Goal: Book appointment/travel/reservation

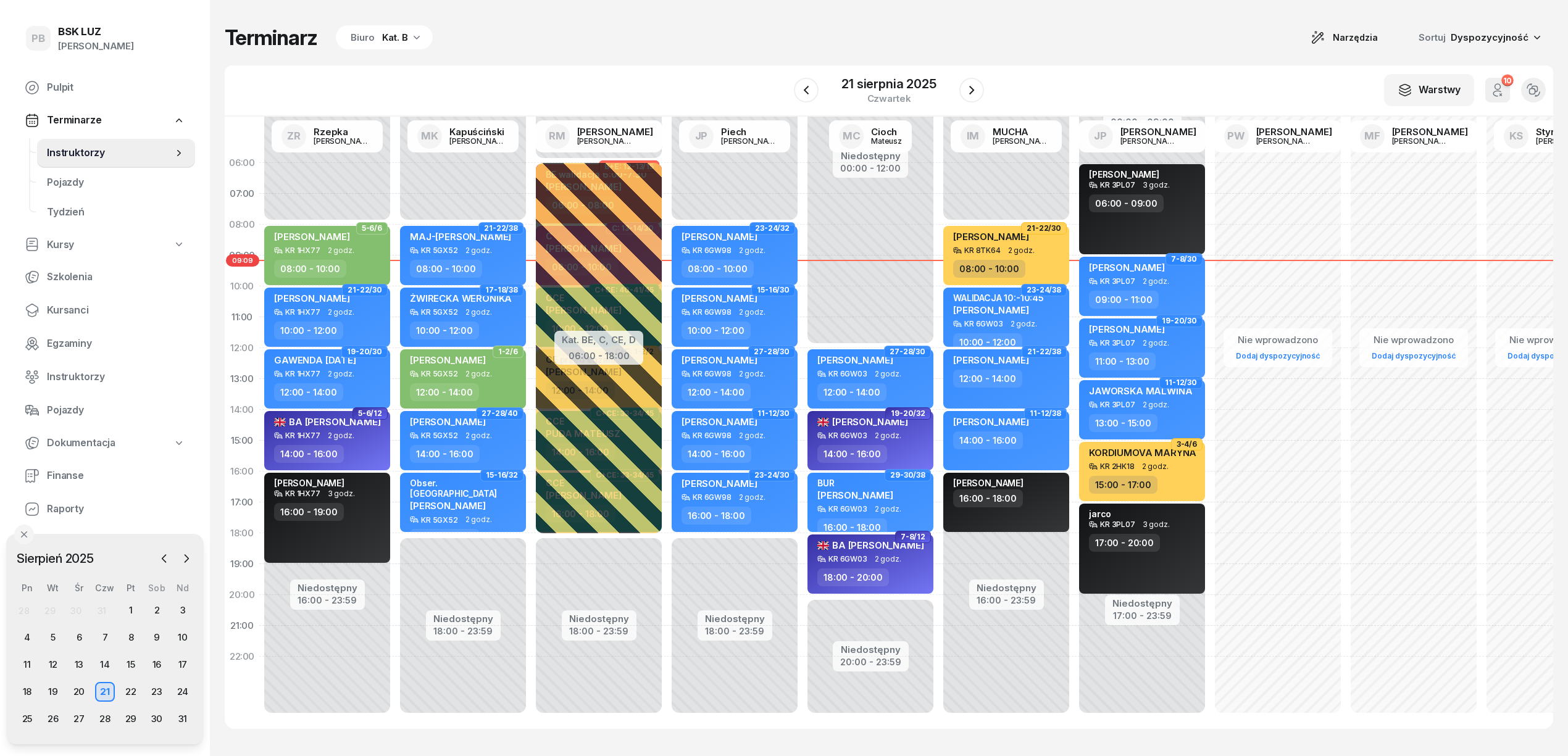
click at [418, 42] on icon "button" at bounding box center [417, 37] width 13 height 13
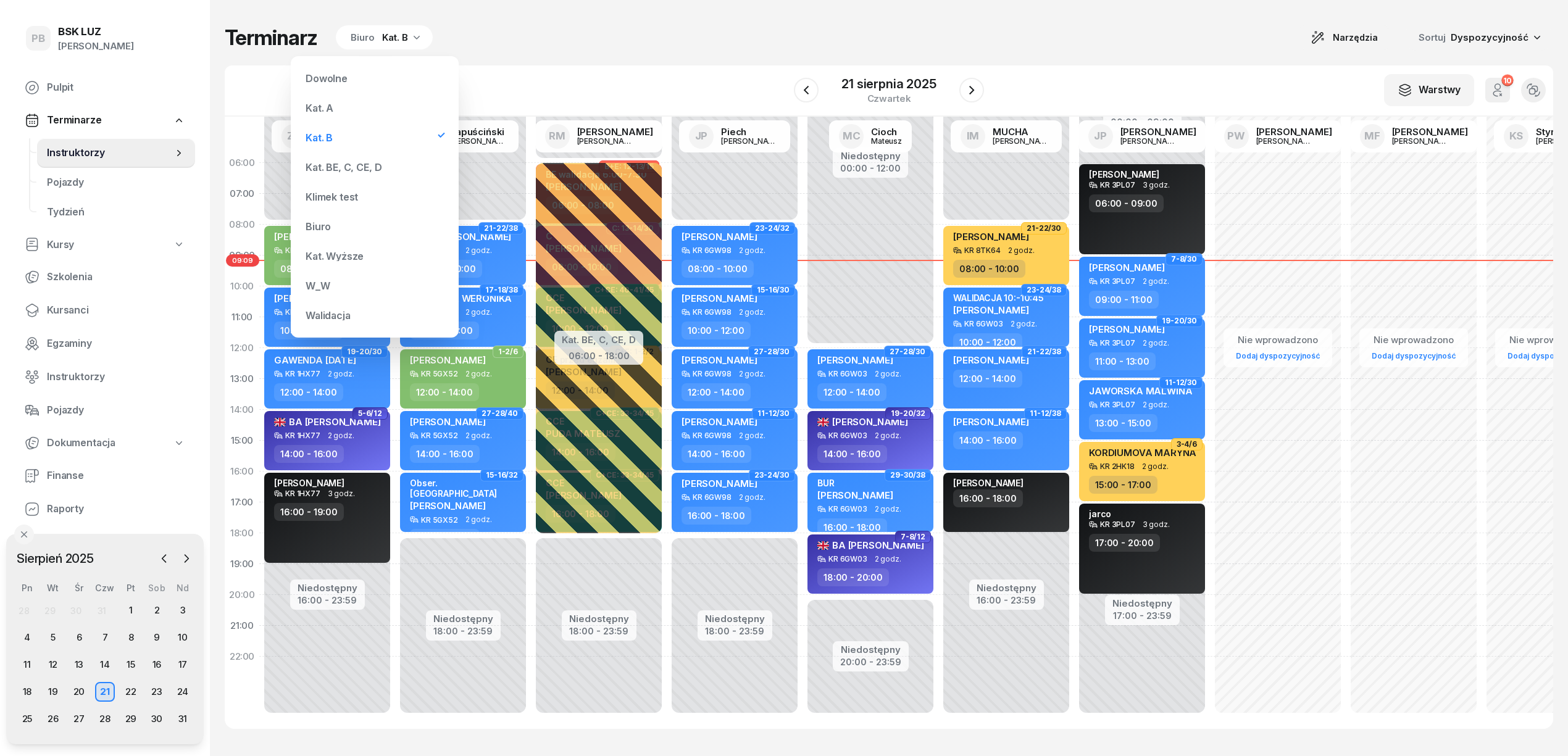
click at [376, 172] on div "Kat. BE, C, CE, D" at bounding box center [343, 167] width 76 height 10
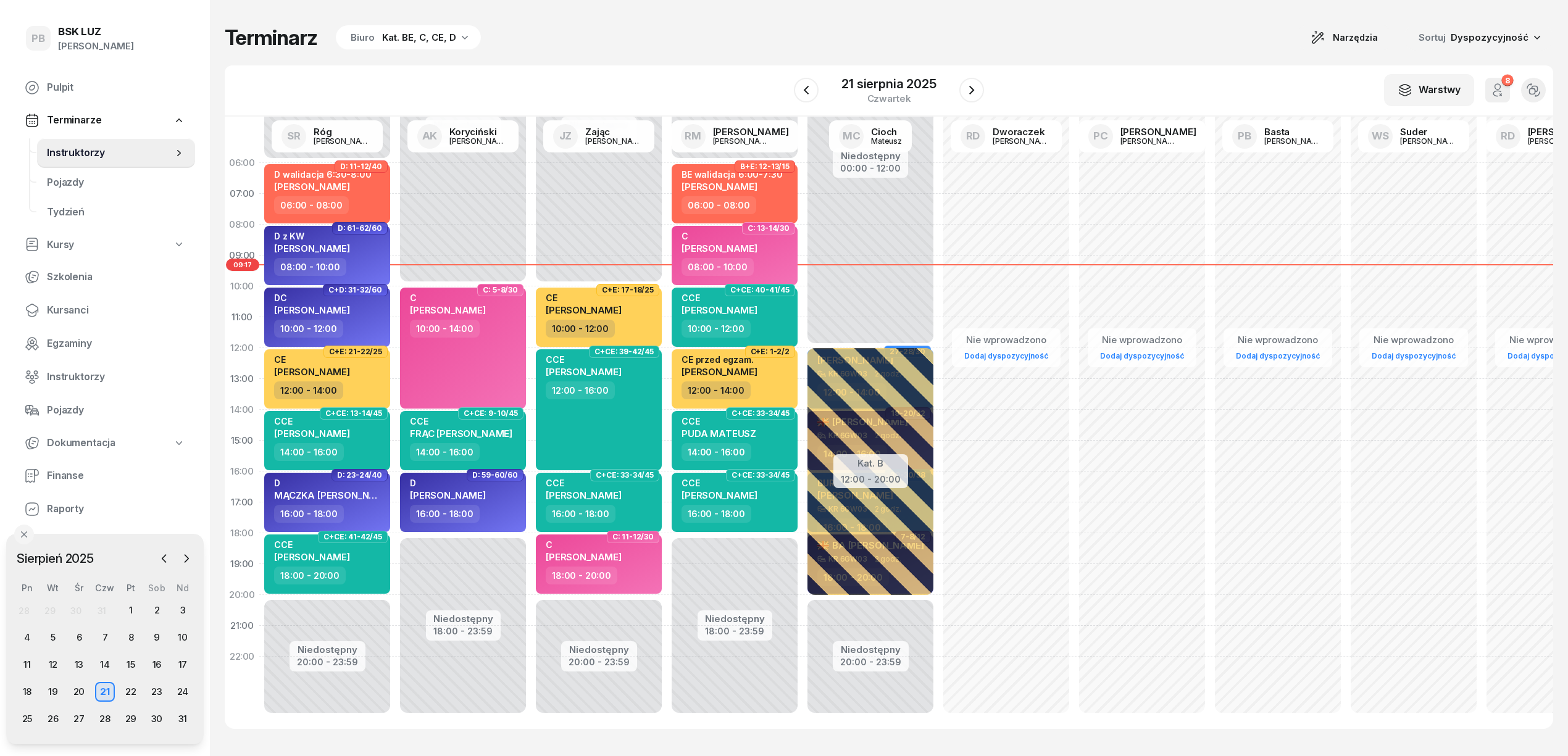
click at [818, 42] on div "Terminarz Biuro Kat. BE, C, CE, D Narzędzia Sortuj Dyspozycyjność" at bounding box center [889, 37] width 1329 height 26
click at [858, 33] on div "Terminarz Biuro Kat. BE, C, CE, D Narzędzia Sortuj Dyspozycyjność" at bounding box center [889, 37] width 1329 height 26
click at [133, 687] on div "22" at bounding box center [131, 692] width 20 height 20
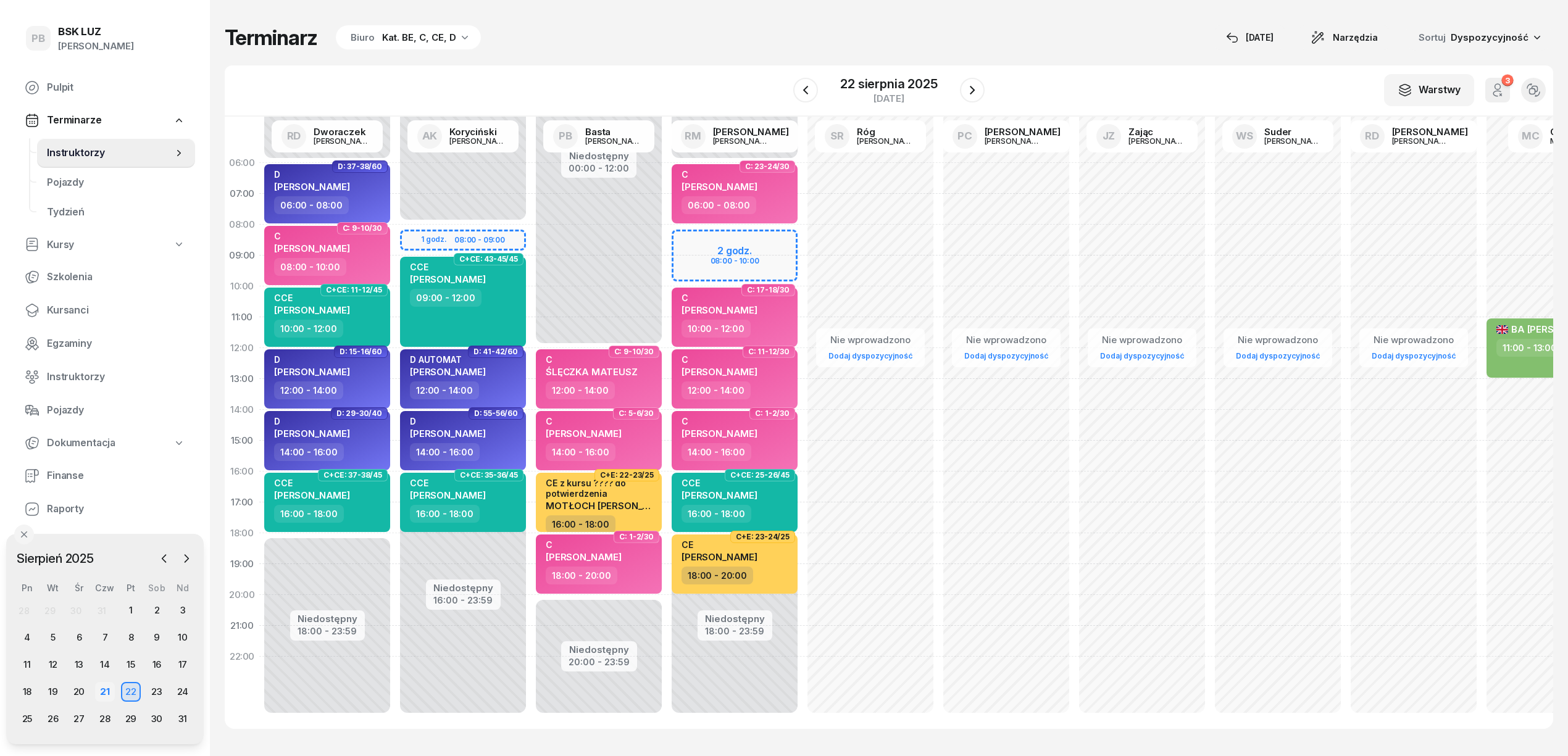
click at [102, 689] on div "21" at bounding box center [105, 692] width 20 height 20
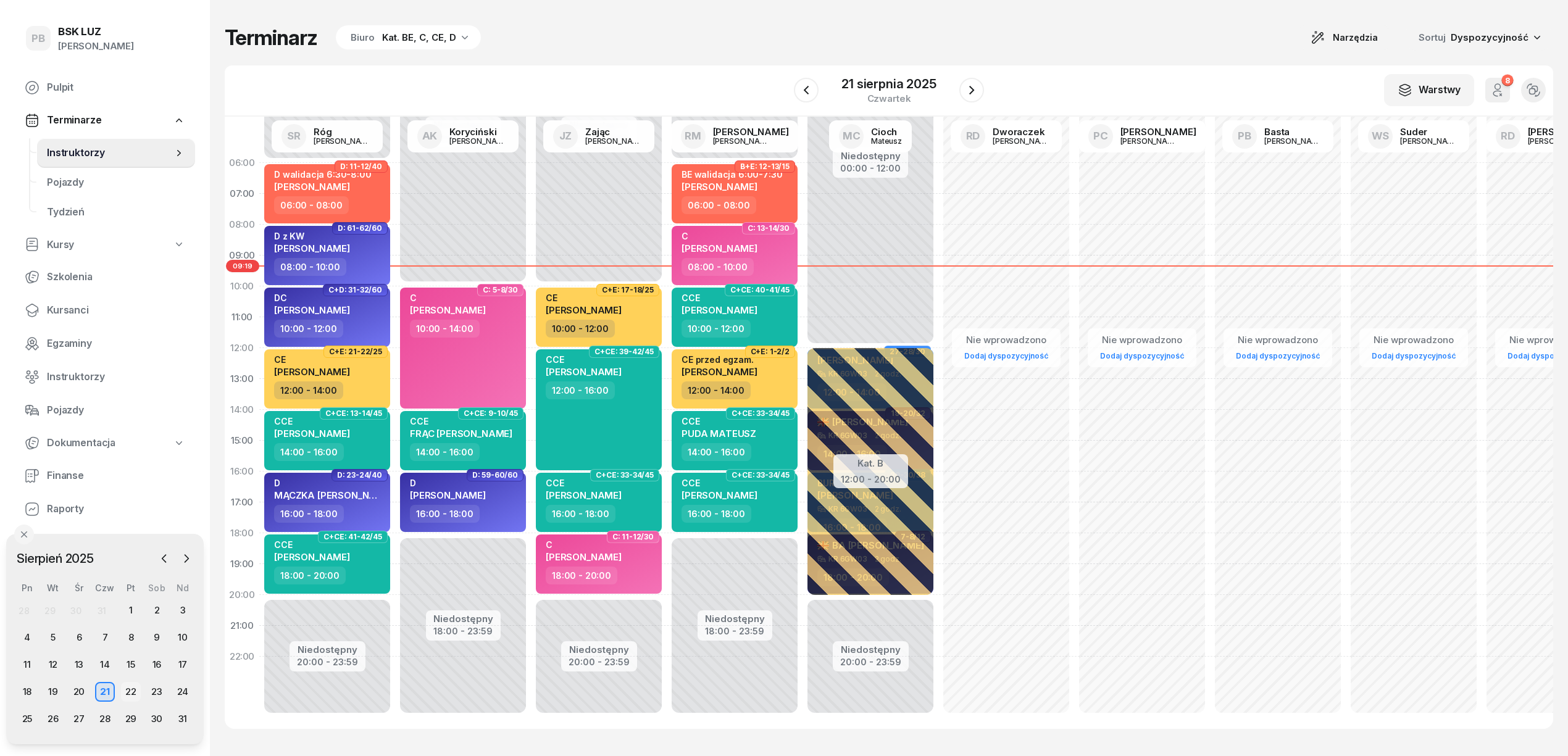
click at [126, 689] on div "22" at bounding box center [131, 692] width 20 height 20
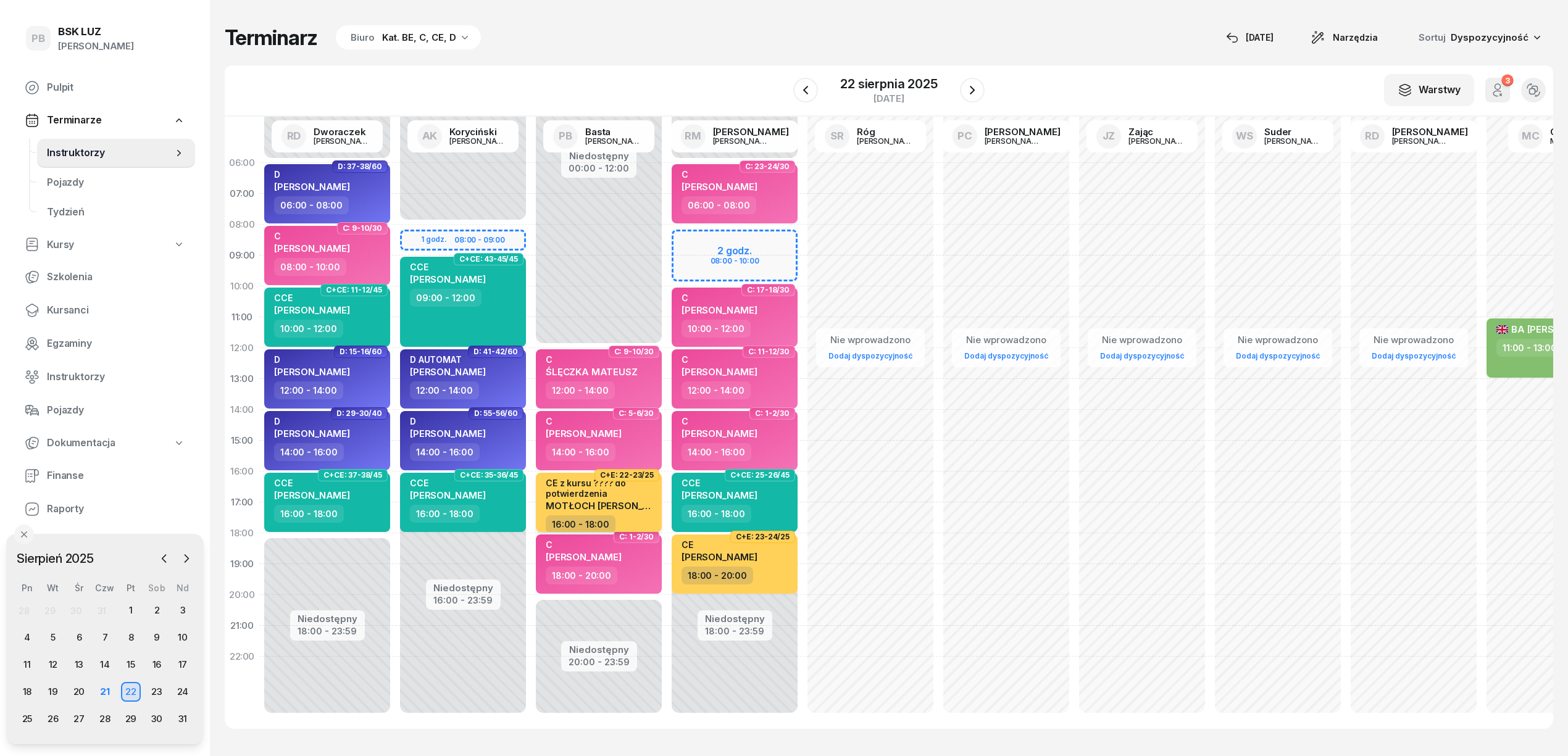
click at [633, 503] on span "MOTŁOCH [PERSON_NAME]" at bounding box center [609, 505] width 128 height 12
select select "16"
select select "18"
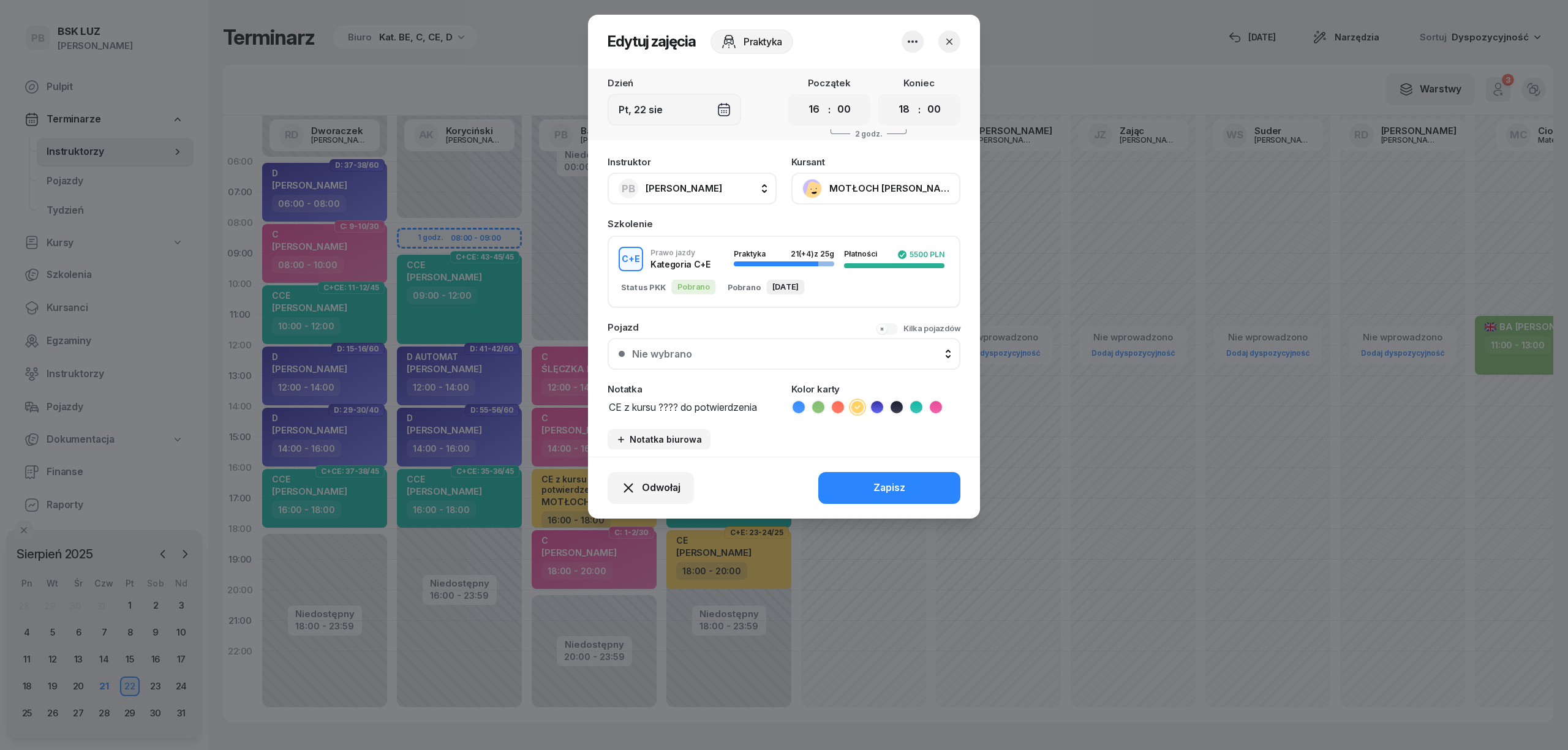
click at [868, 189] on button "MOTŁOCH [PERSON_NAME]" at bounding box center [875, 189] width 169 height 32
click at [562, 490] on div at bounding box center [784, 375] width 1568 height 750
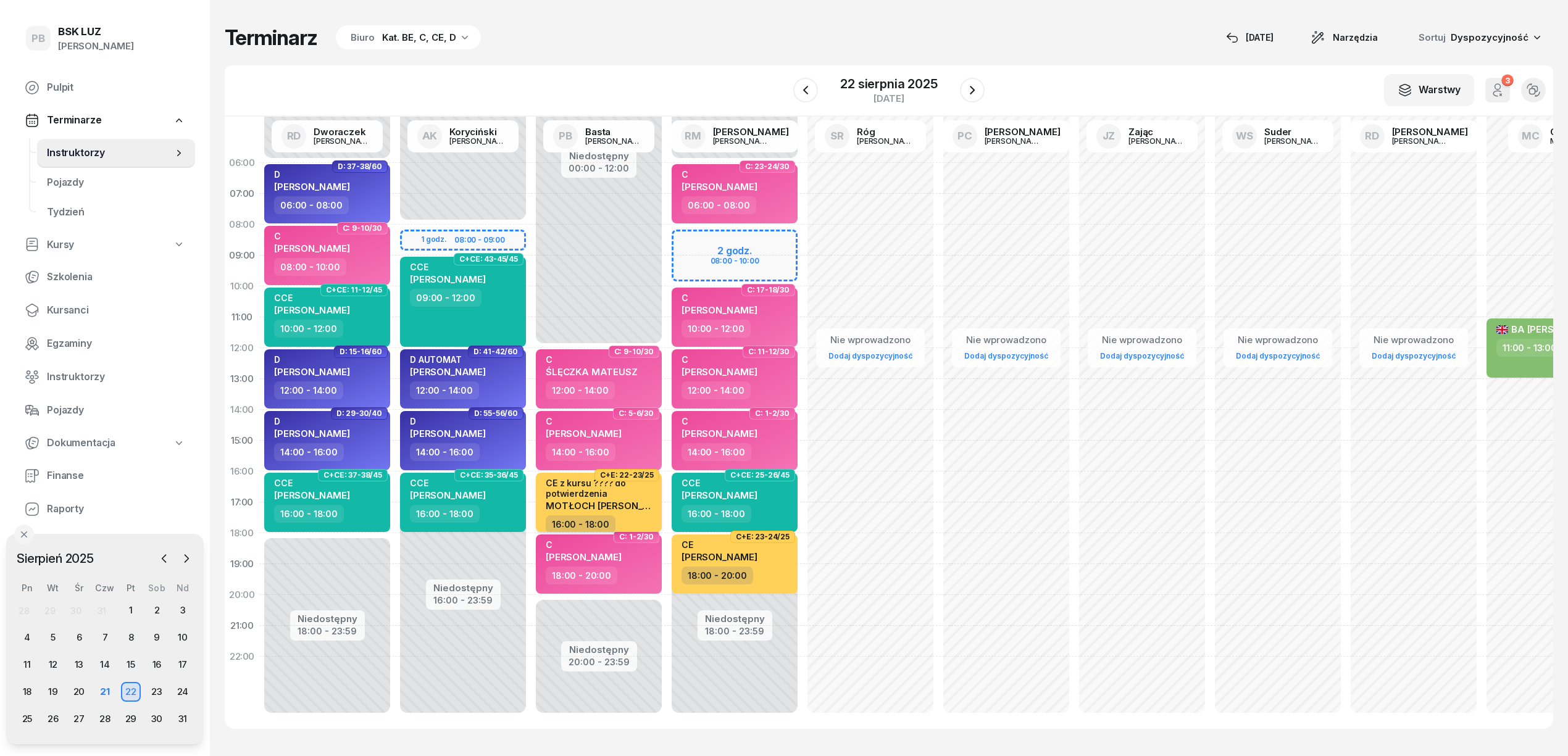
click at [583, 507] on span "MOTŁOCH [PERSON_NAME]" at bounding box center [609, 505] width 128 height 12
select select "16"
select select "18"
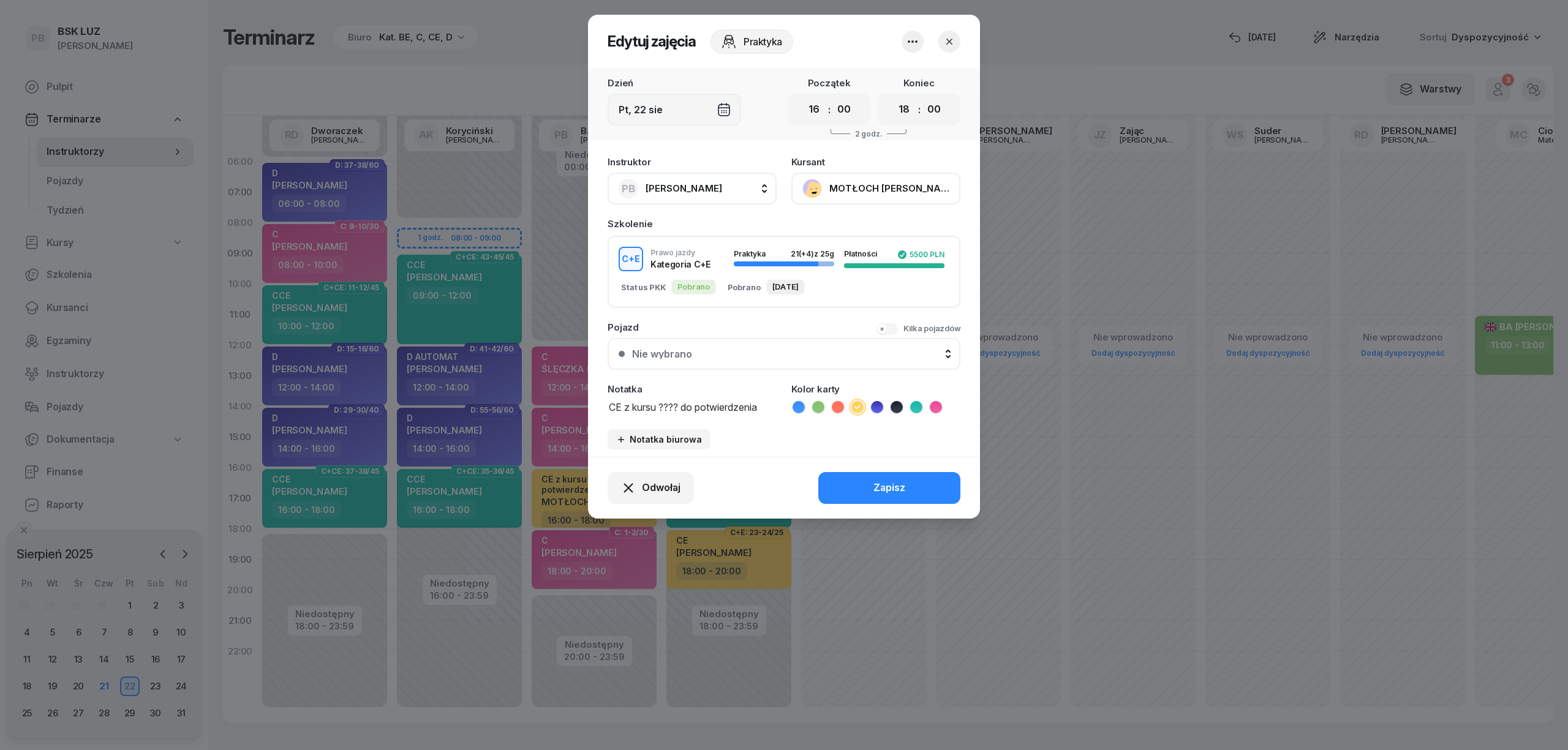
drag, startPoint x: 767, startPoint y: 302, endPoint x: 655, endPoint y: 333, distance: 116.2
click at [655, 333] on div "Instruktor PB Basta [PERSON_NAME] AK [PERSON_NAME] BP [PERSON_NAME] DP [PERSON_…" at bounding box center [783, 303] width 392 height 307
type textarea "CE z kursu"
click at [861, 483] on button "Zapisz" at bounding box center [889, 488] width 142 height 32
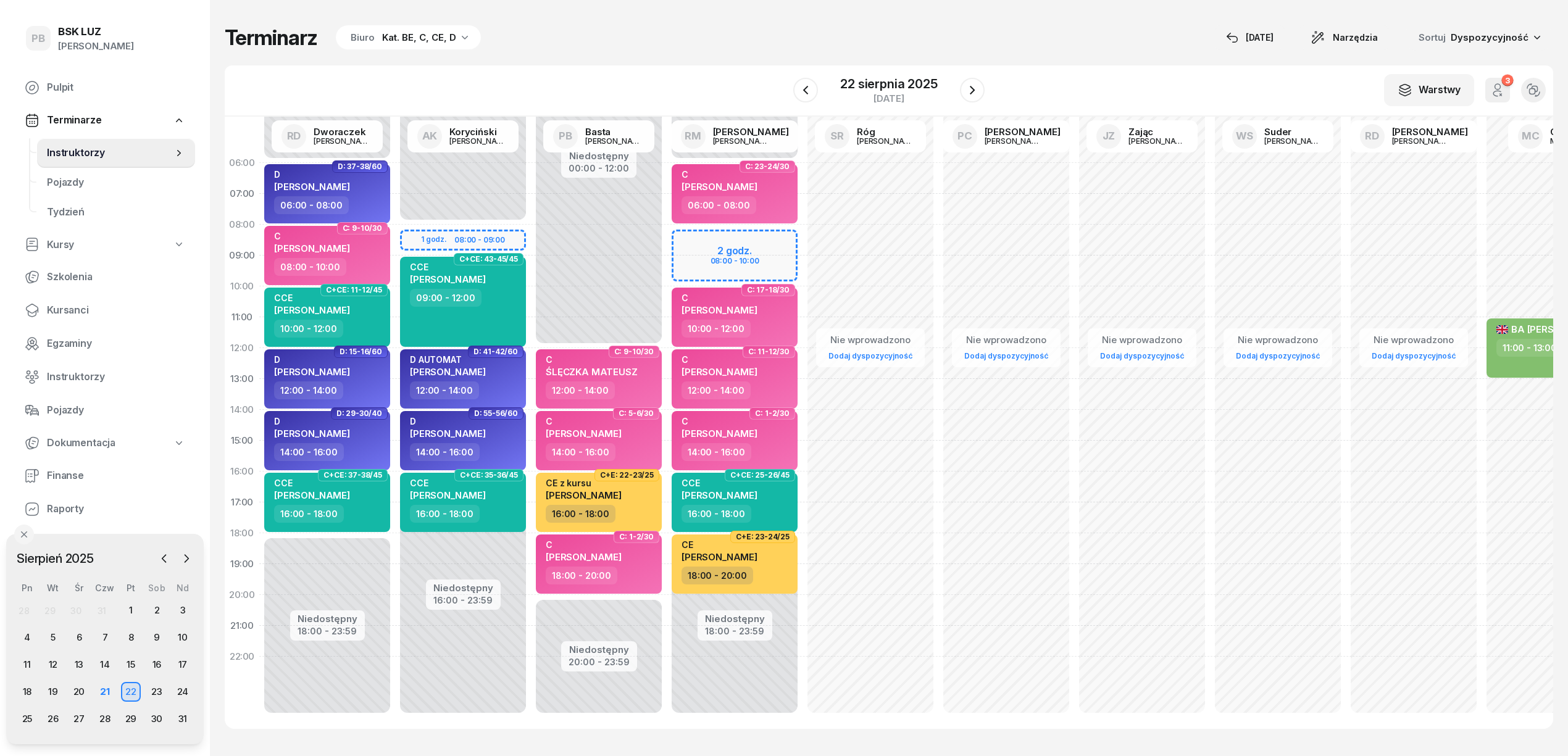
click at [731, 33] on div "Terminarz Biuro Kat. BE, C, CE, D [DATE] Narzędzia Sortuj Dyspozycyjność" at bounding box center [889, 37] width 1329 height 26
click at [698, 39] on div "Terminarz Biuro Kat. BE, C, CE, D [DATE] Narzędzia Sortuj Dyspozycyjność" at bounding box center [889, 37] width 1329 height 26
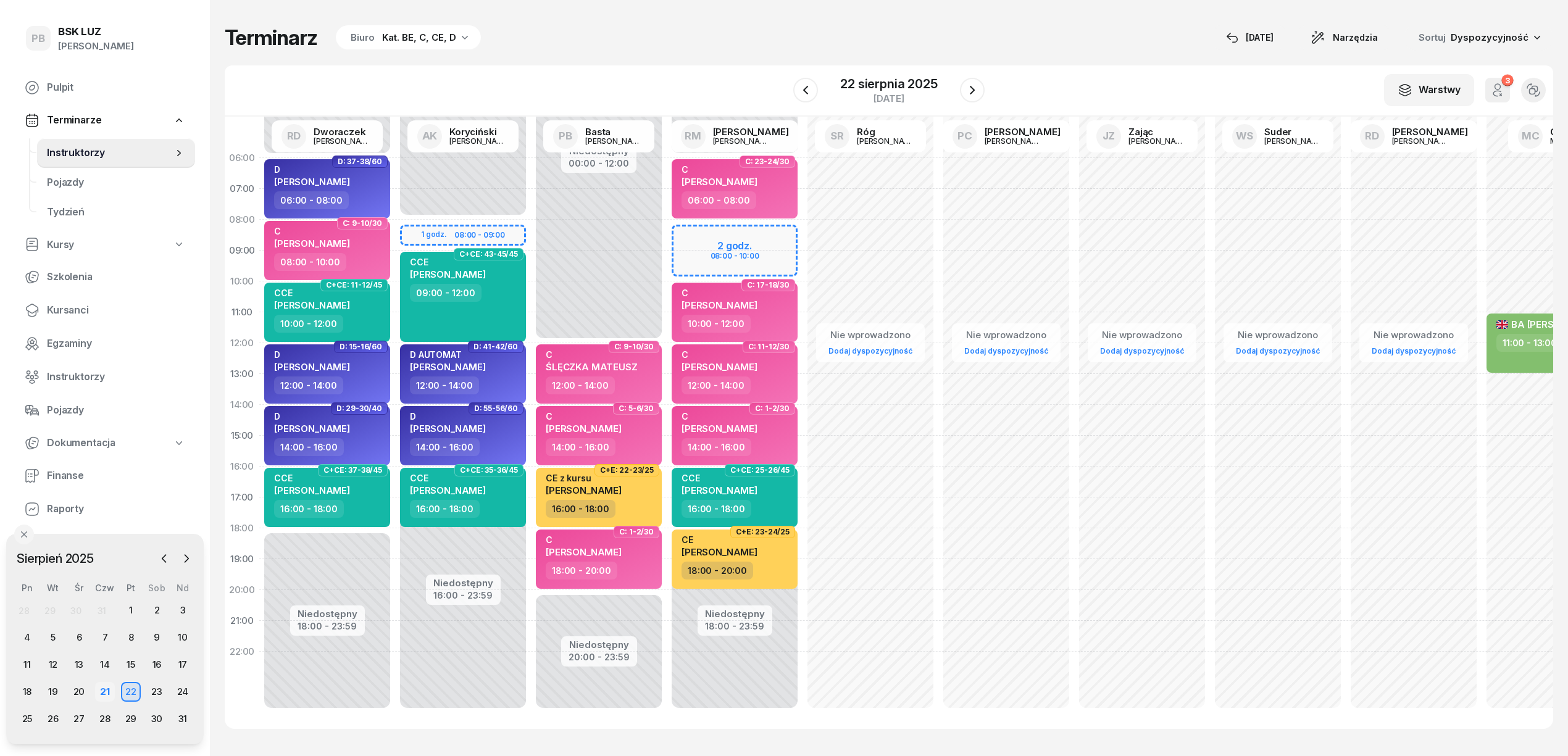
click at [104, 684] on div "21" at bounding box center [105, 692] width 20 height 20
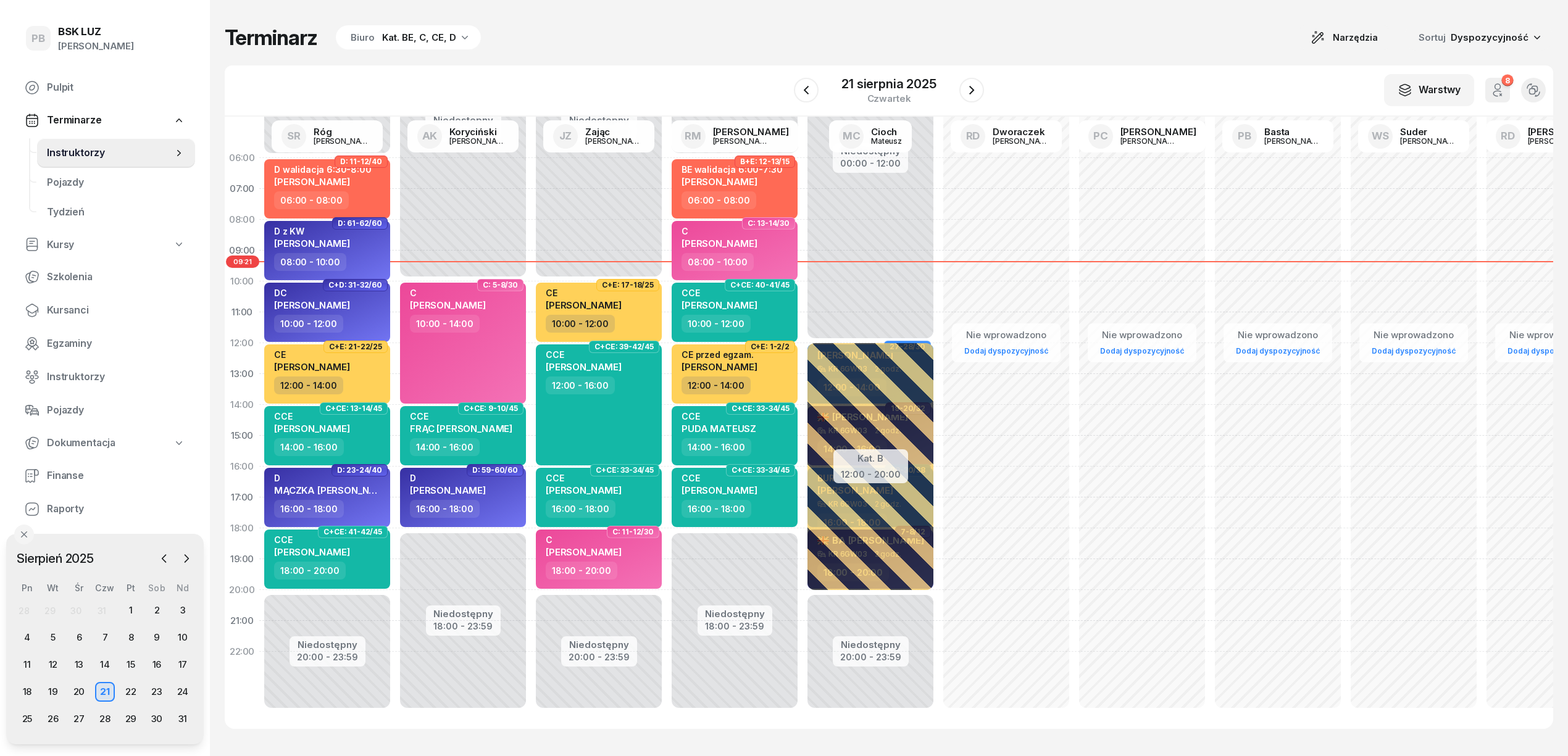
click at [569, 53] on div "Terminarz Biuro Kat. BE, C, CE, D Narzędzia Sortuj Dyspozycyjność W Wybierz AK …" at bounding box center [889, 377] width 1329 height 754
click at [125, 689] on div "22" at bounding box center [131, 692] width 20 height 20
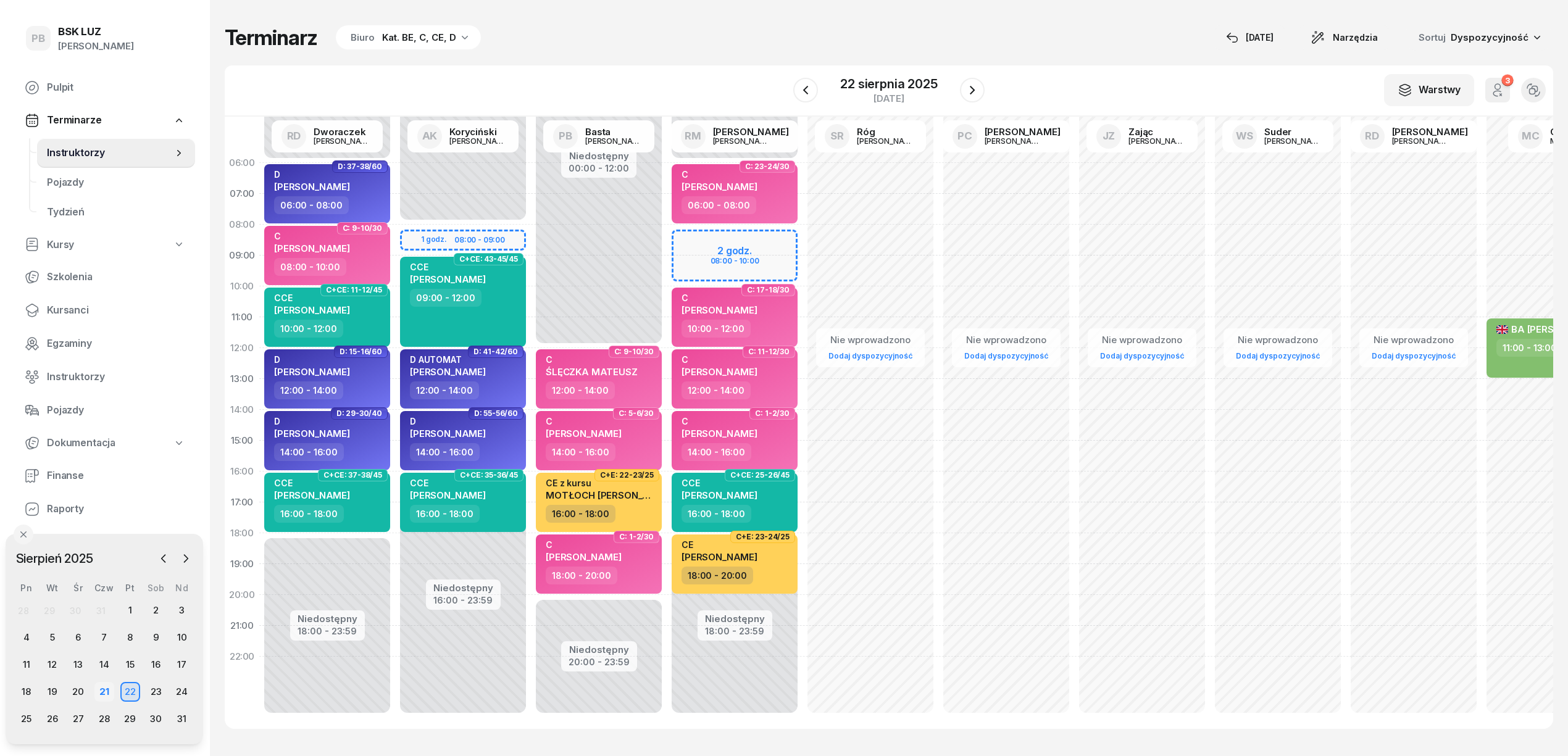
click at [102, 685] on div "21" at bounding box center [105, 692] width 20 height 20
